Goal: Ask a question

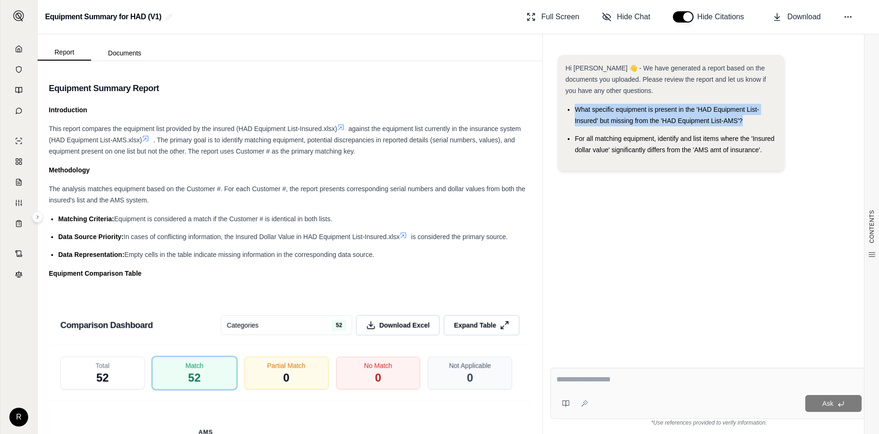
drag, startPoint x: 749, startPoint y: 121, endPoint x: 575, endPoint y: 111, distance: 174.5
click at [575, 111] on li "What specific equipment is present in the 'HAD Equipment List-Insured' but miss…" at bounding box center [676, 115] width 202 height 23
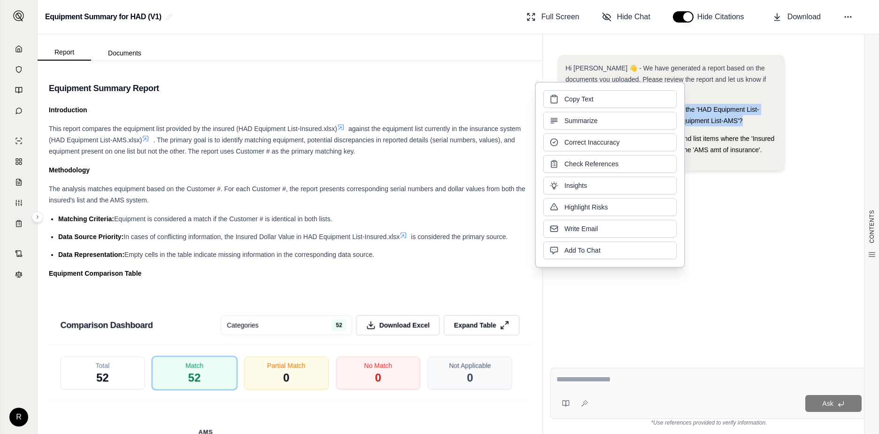
copy span "What specific equipment is present in the 'HAD Equipment List-Insured' but miss…"
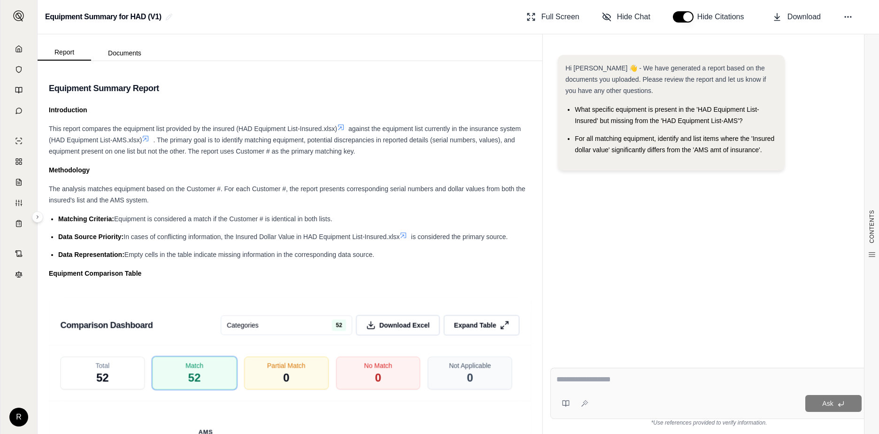
click at [634, 378] on textarea at bounding box center [708, 379] width 305 height 11
paste textarea "**********"
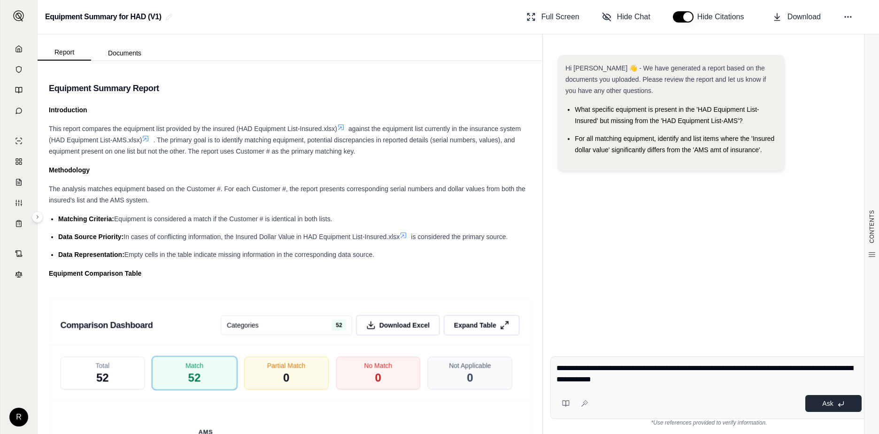
type textarea "**********"
click at [830, 401] on span "Ask" at bounding box center [827, 404] width 11 height 8
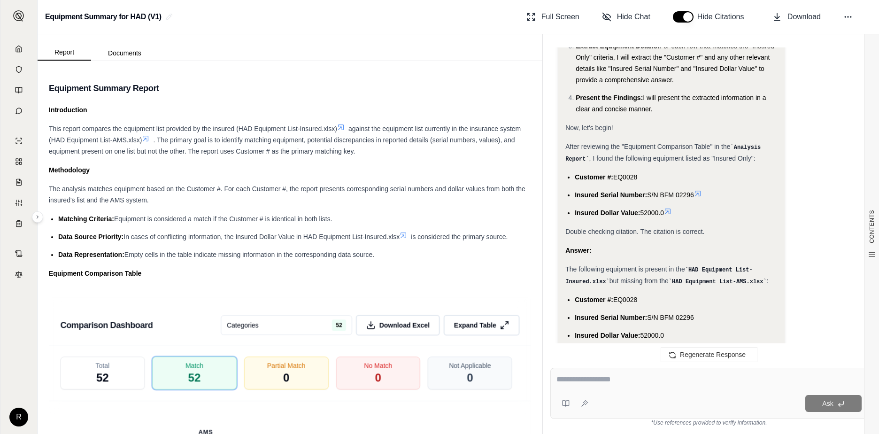
scroll to position [418, 0]
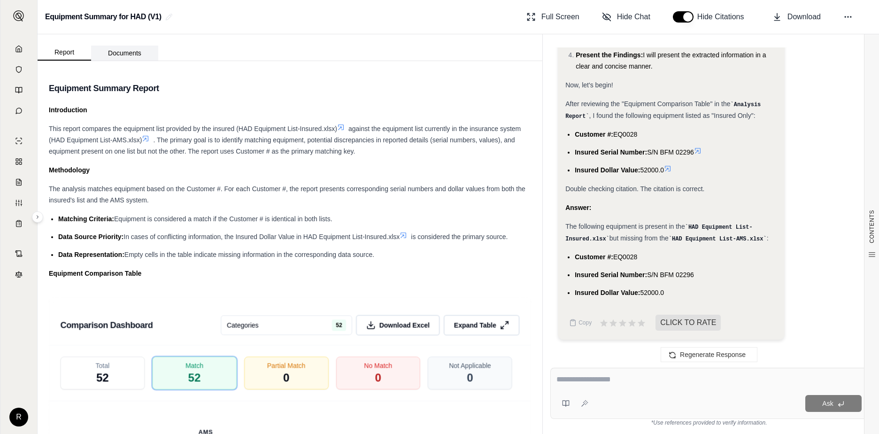
click at [121, 54] on button "Documents" at bounding box center [124, 53] width 67 height 15
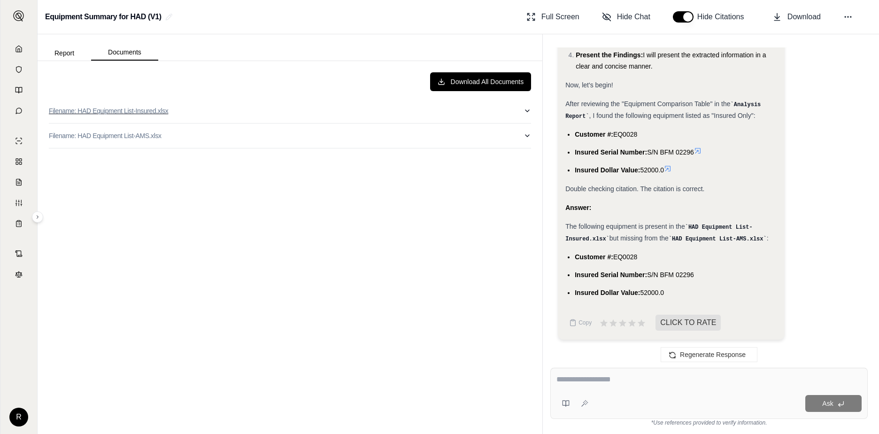
click at [109, 110] on p "Filename: HAD Equipment List-Insured.xlsx" at bounding box center [108, 110] width 119 height 9
click at [105, 111] on p "Filename: HAD Equipment List-Insured.xlsx" at bounding box center [108, 110] width 119 height 9
click at [105, 137] on p "Filename: HAD Equipment List-AMS.xlsx" at bounding box center [105, 135] width 113 height 9
